Goal: Information Seeking & Learning: Check status

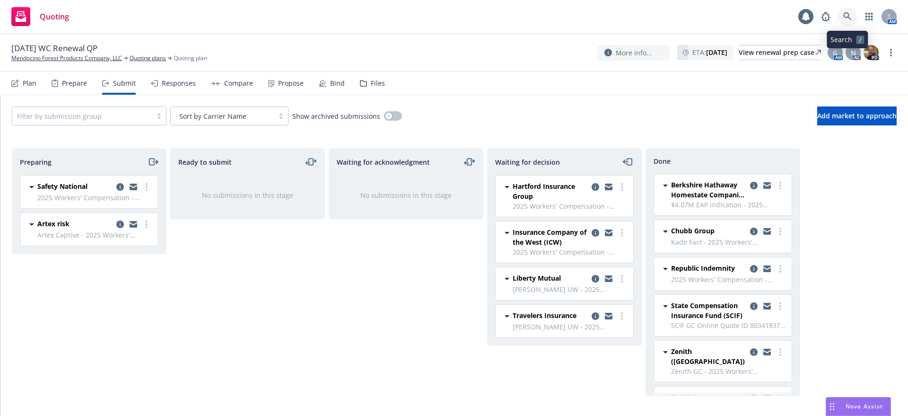
click at [848, 15] on icon at bounding box center [847, 16] width 9 height 9
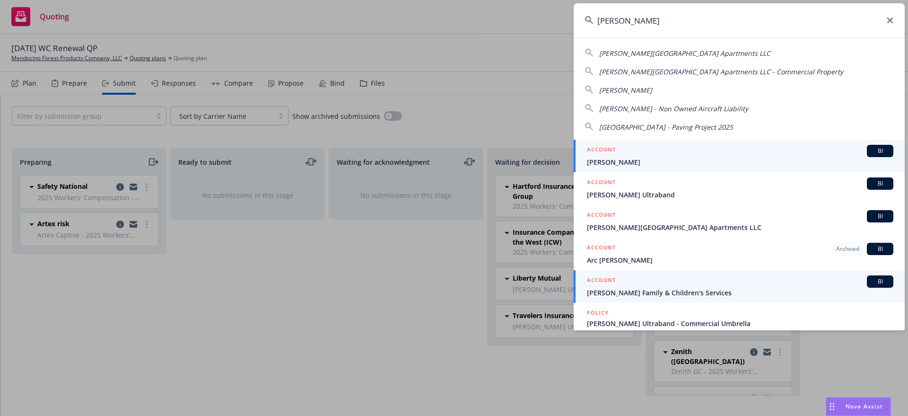
type input "solano"
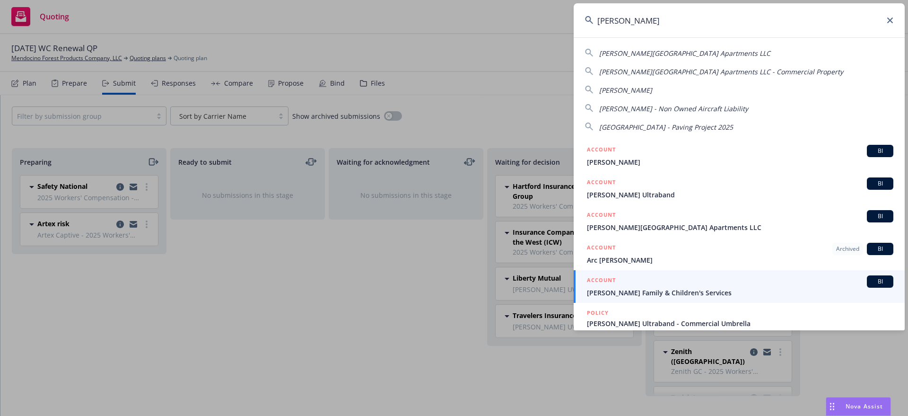
click at [607, 286] on h5 "ACCOUNT" at bounding box center [601, 280] width 29 height 11
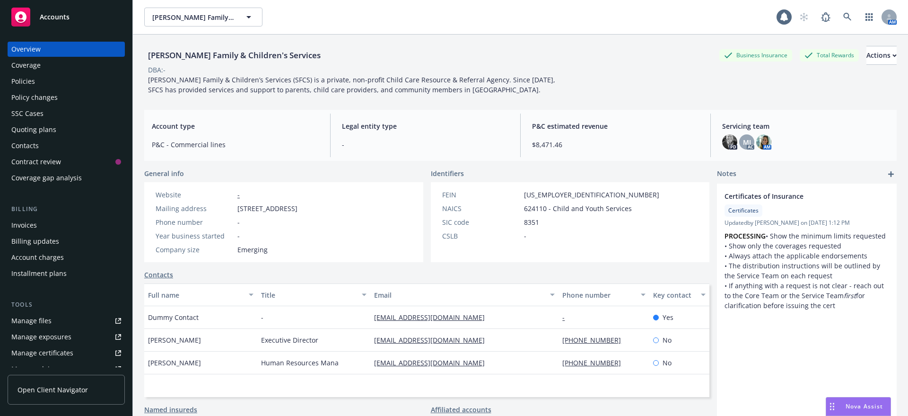
click at [37, 128] on div "Quoting plans" at bounding box center [33, 129] width 45 height 15
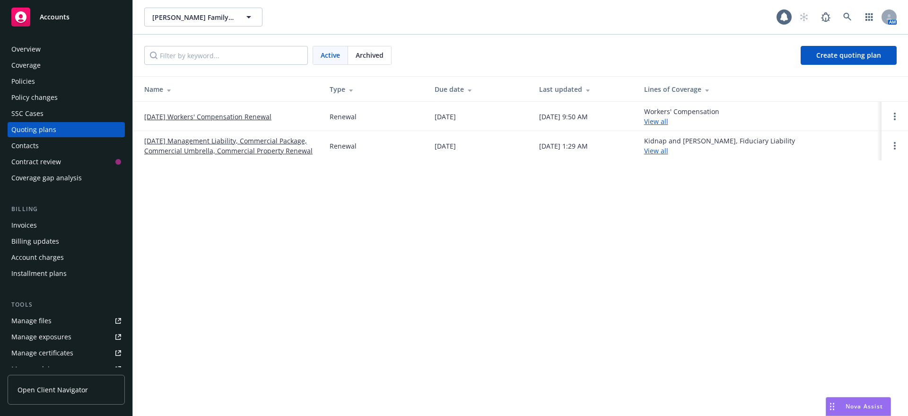
click at [222, 116] on link "09/01/25 Workers' Compensation Renewal" at bounding box center [207, 117] width 127 height 10
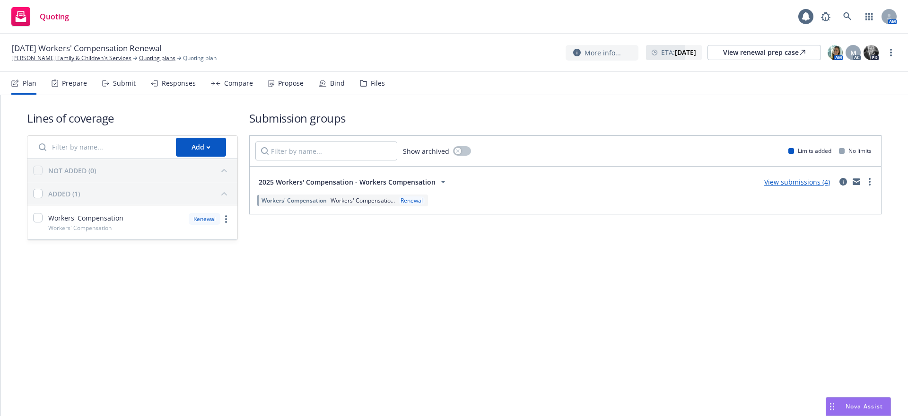
click at [372, 82] on div "Files" at bounding box center [378, 83] width 14 height 8
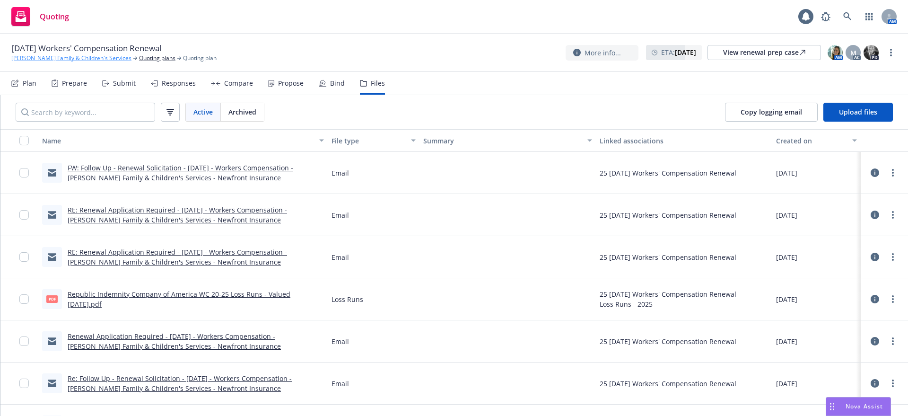
click at [78, 57] on link "[PERSON_NAME] Family & Children's Services" at bounding box center [71, 58] width 120 height 9
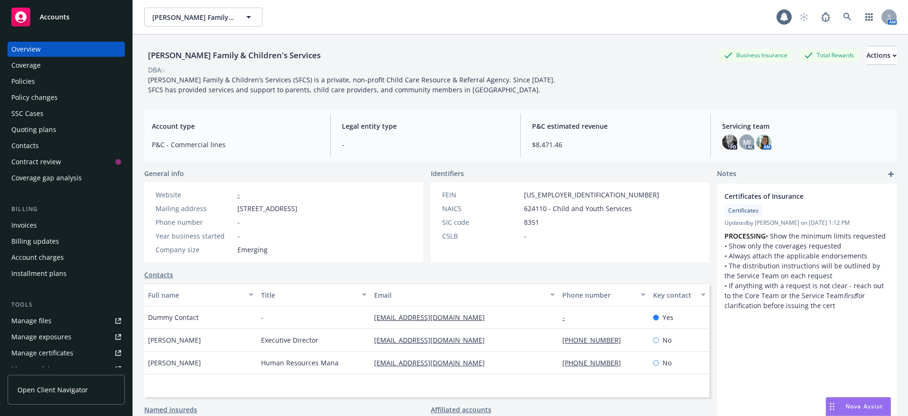
click at [26, 79] on div "Policies" at bounding box center [23, 81] width 24 height 15
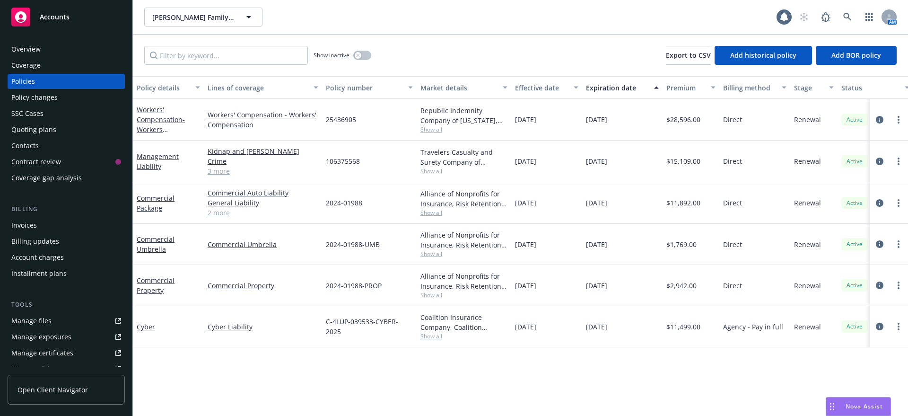
click at [30, 319] on div "Manage files" at bounding box center [31, 320] width 40 height 15
click at [55, 16] on span "Accounts" at bounding box center [55, 17] width 30 height 8
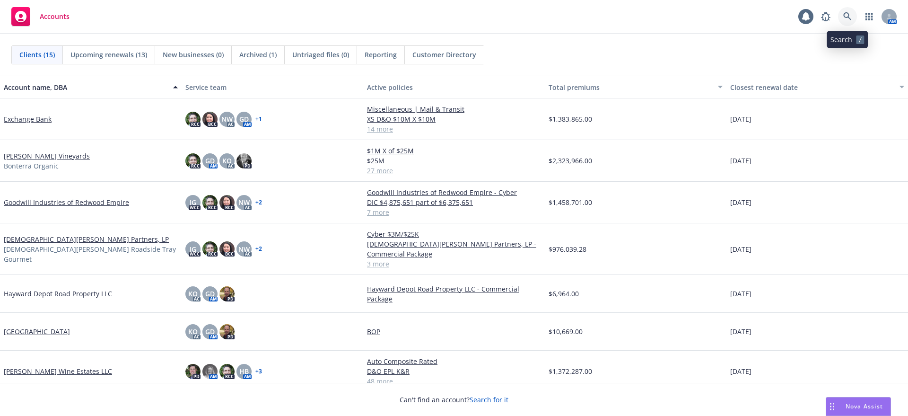
click at [846, 13] on icon at bounding box center [847, 16] width 9 height 9
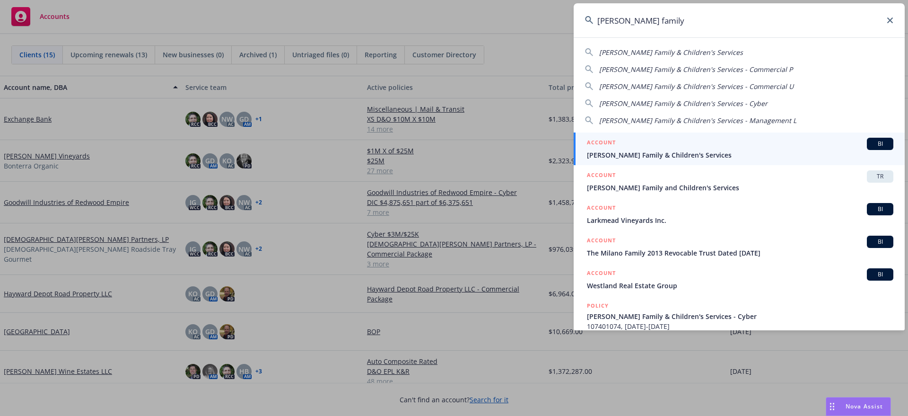
type input "solano family"
click at [608, 150] on span "[PERSON_NAME] Family & Children's Services" at bounding box center [740, 155] width 307 height 10
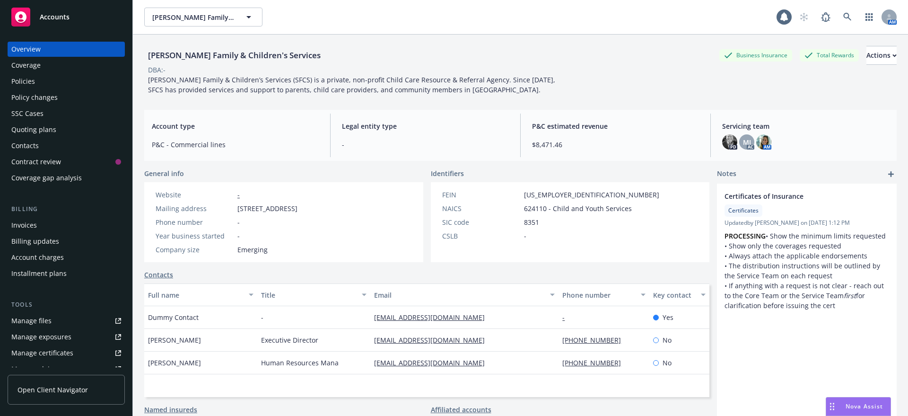
click at [800, 54] on div "Total Rewards" at bounding box center [829, 55] width 59 height 12
click at [47, 128] on div "Quoting plans" at bounding box center [33, 129] width 45 height 15
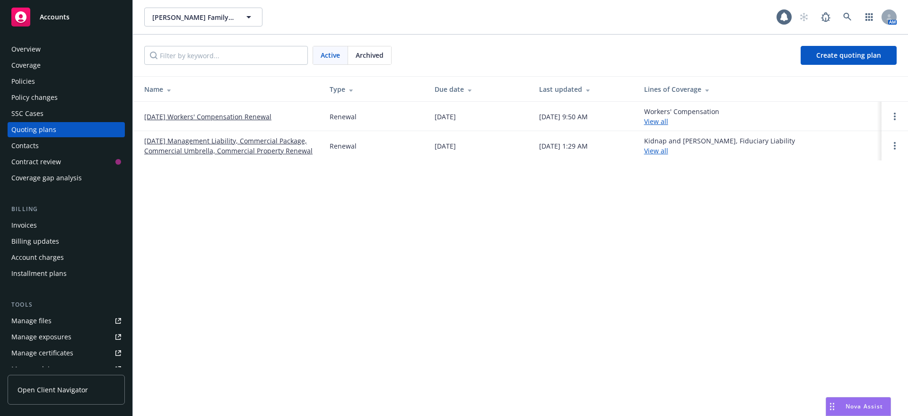
click at [259, 115] on link "[DATE] Workers' Compensation Renewal" at bounding box center [207, 117] width 127 height 10
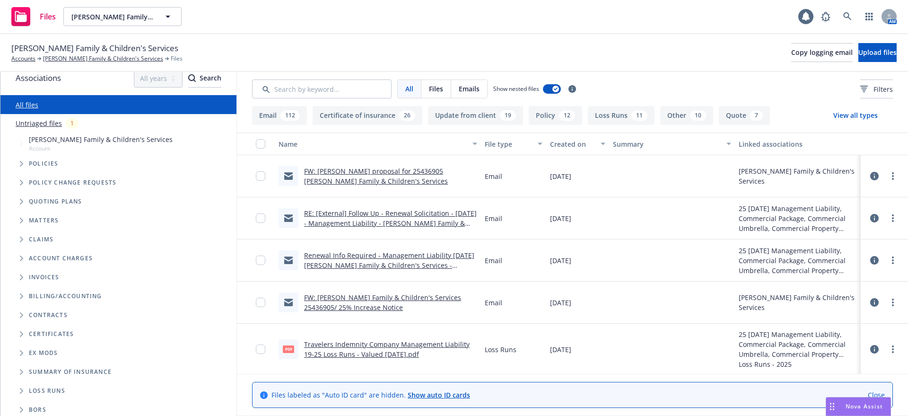
scroll to position [14, 0]
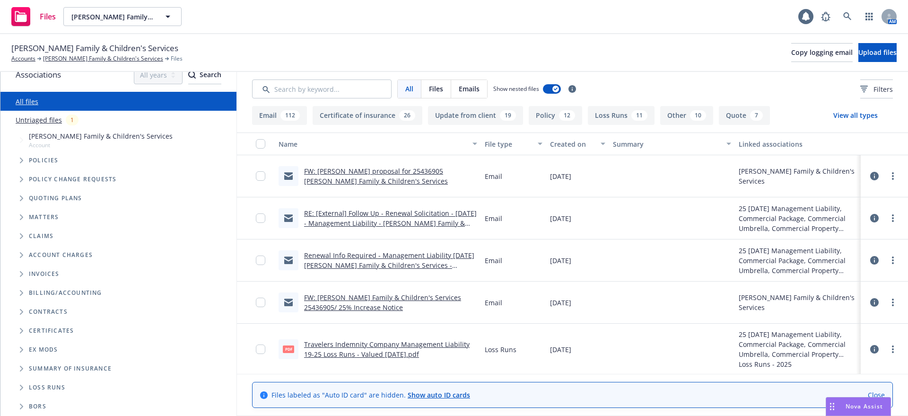
click at [21, 347] on icon "Folder Tree Example" at bounding box center [21, 350] width 3 height 6
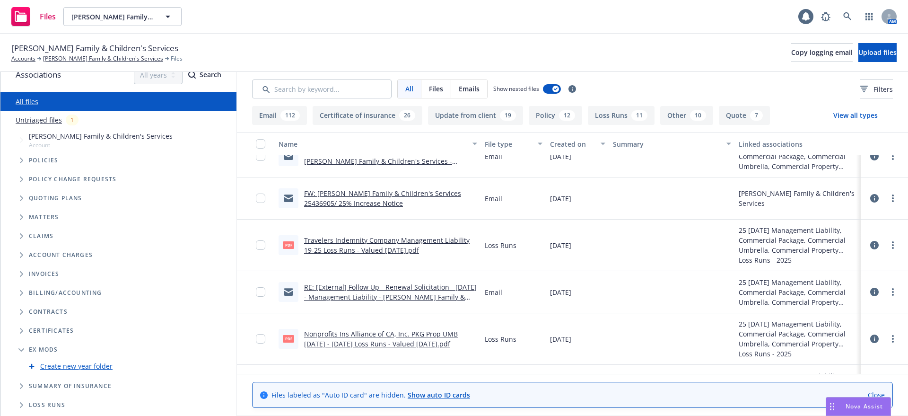
scroll to position [0, 0]
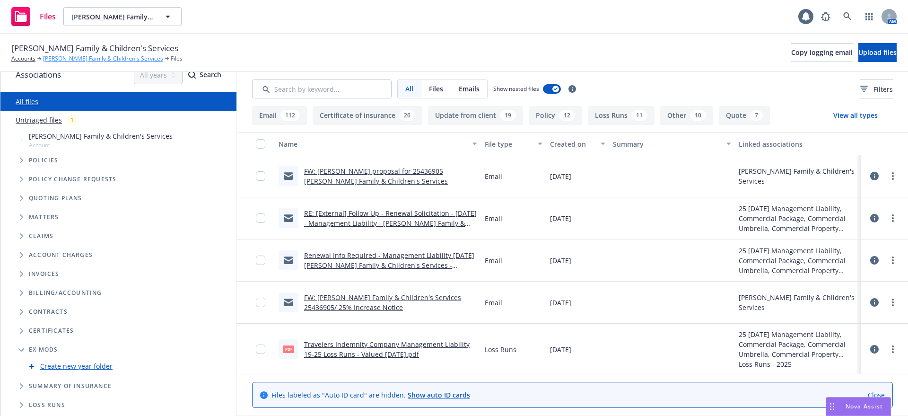
click at [72, 56] on link "[PERSON_NAME] Family & Children's Services" at bounding box center [103, 58] width 120 height 9
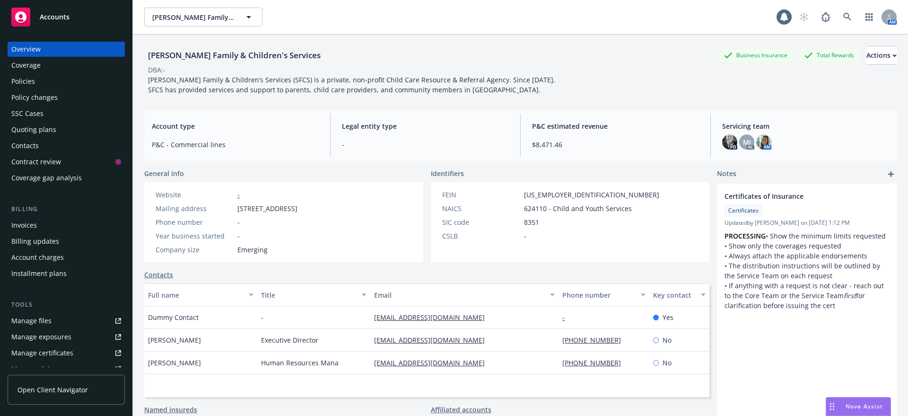
click at [32, 126] on div "Quoting plans" at bounding box center [33, 129] width 45 height 15
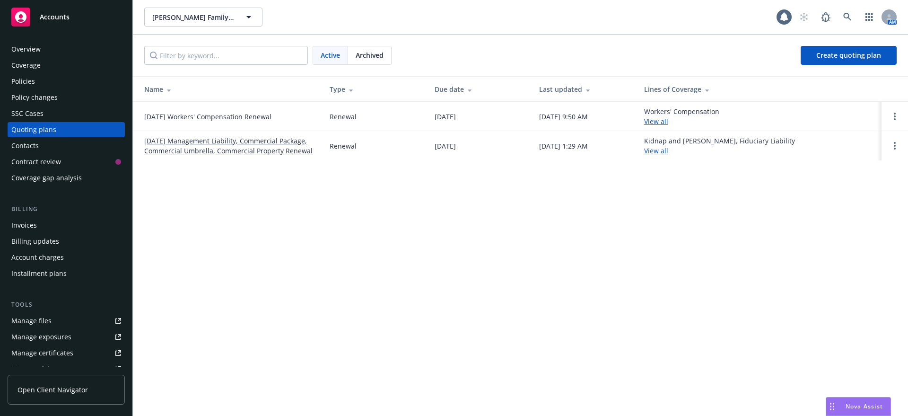
click at [247, 115] on link "[DATE] Workers' Compensation Renewal" at bounding box center [207, 117] width 127 height 10
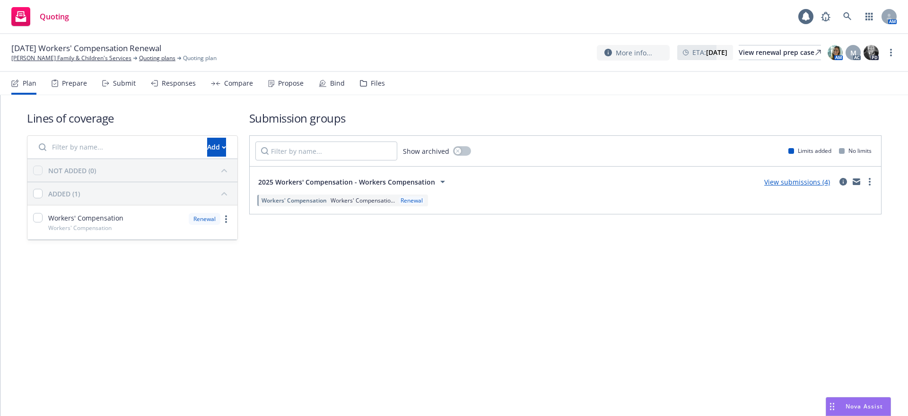
click at [374, 80] on div "Files" at bounding box center [378, 83] width 14 height 8
